Goal: Task Accomplishment & Management: Use online tool/utility

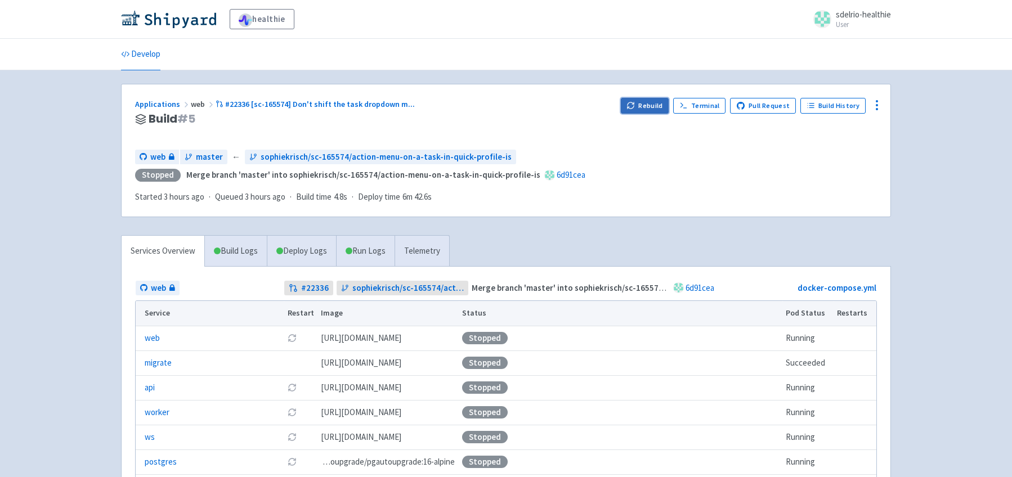
click at [652, 105] on button "Rebuild" at bounding box center [645, 106] width 48 height 16
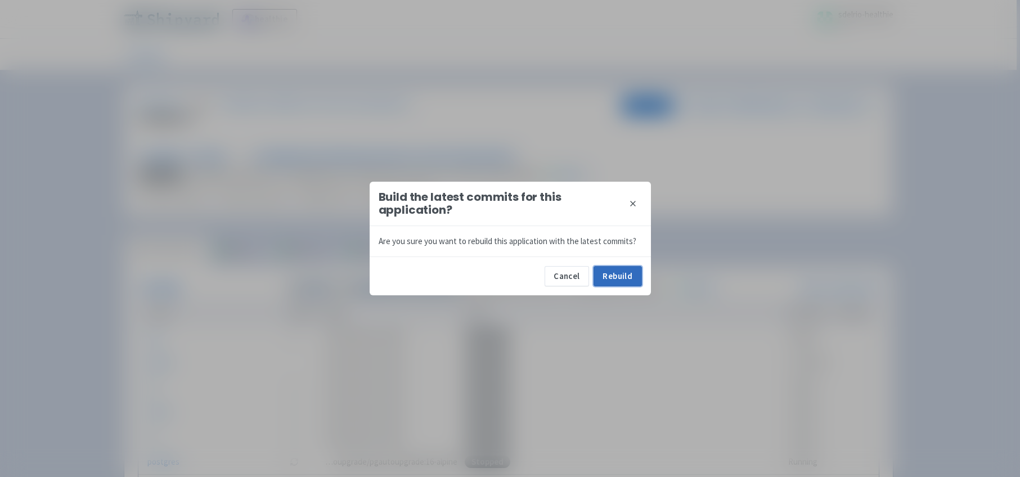
click at [624, 280] on button "Rebuild" at bounding box center [618, 276] width 48 height 20
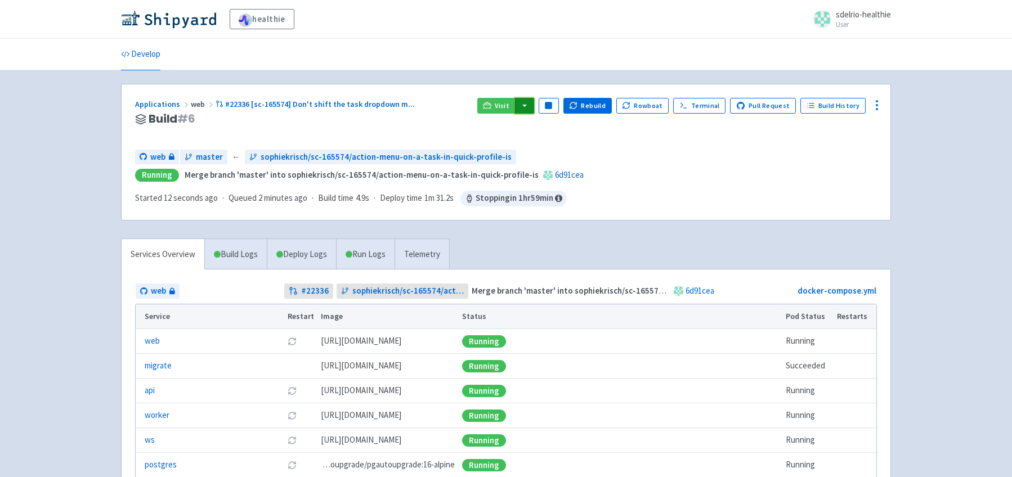
click at [534, 107] on button "button" at bounding box center [524, 106] width 19 height 16
click at [560, 150] on link "web (web)" at bounding box center [546, 145] width 64 height 17
